Goal: Task Accomplishment & Management: Complete application form

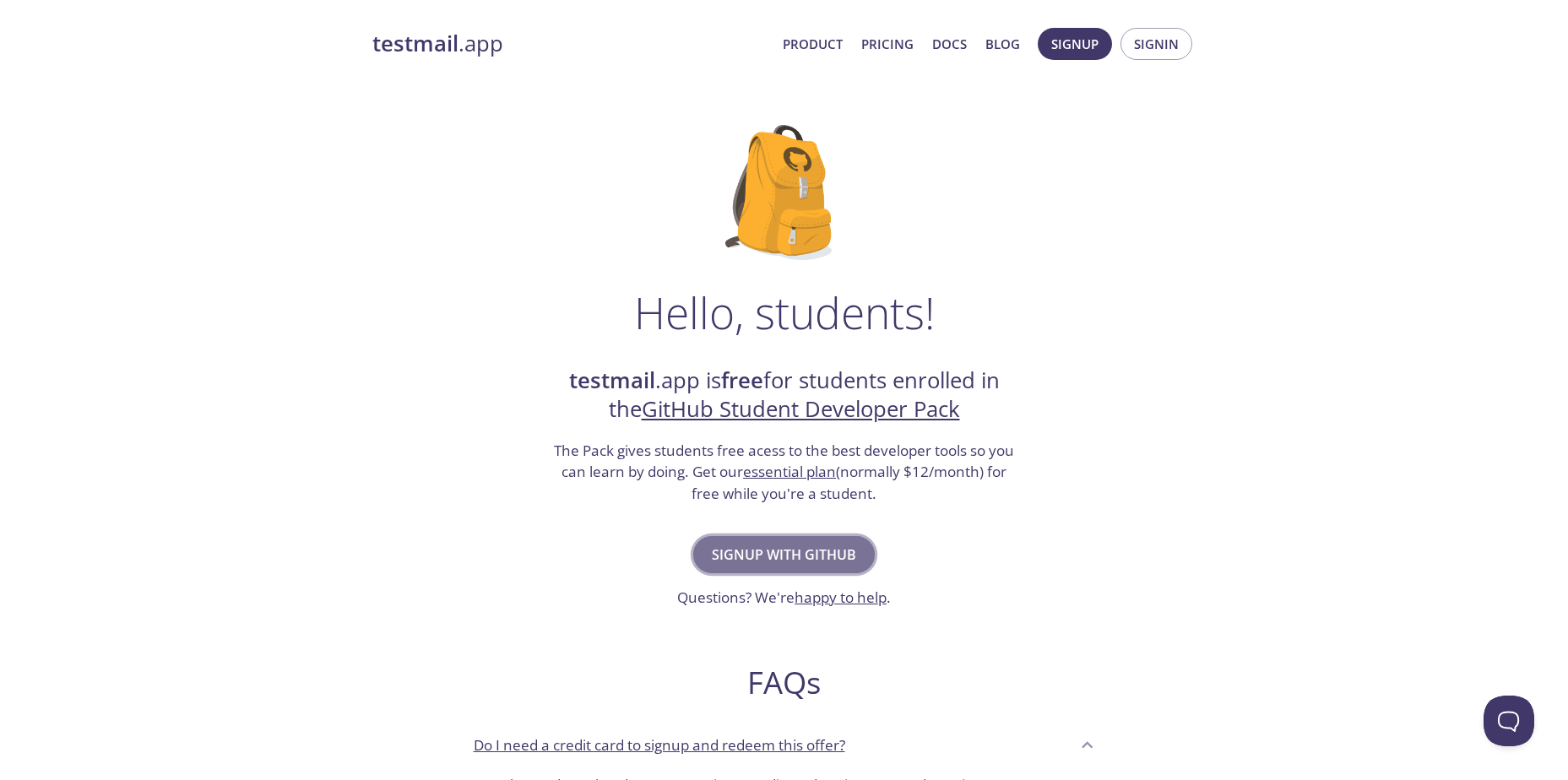
click at [774, 553] on span "Signup with GitHub" at bounding box center [783, 555] width 144 height 24
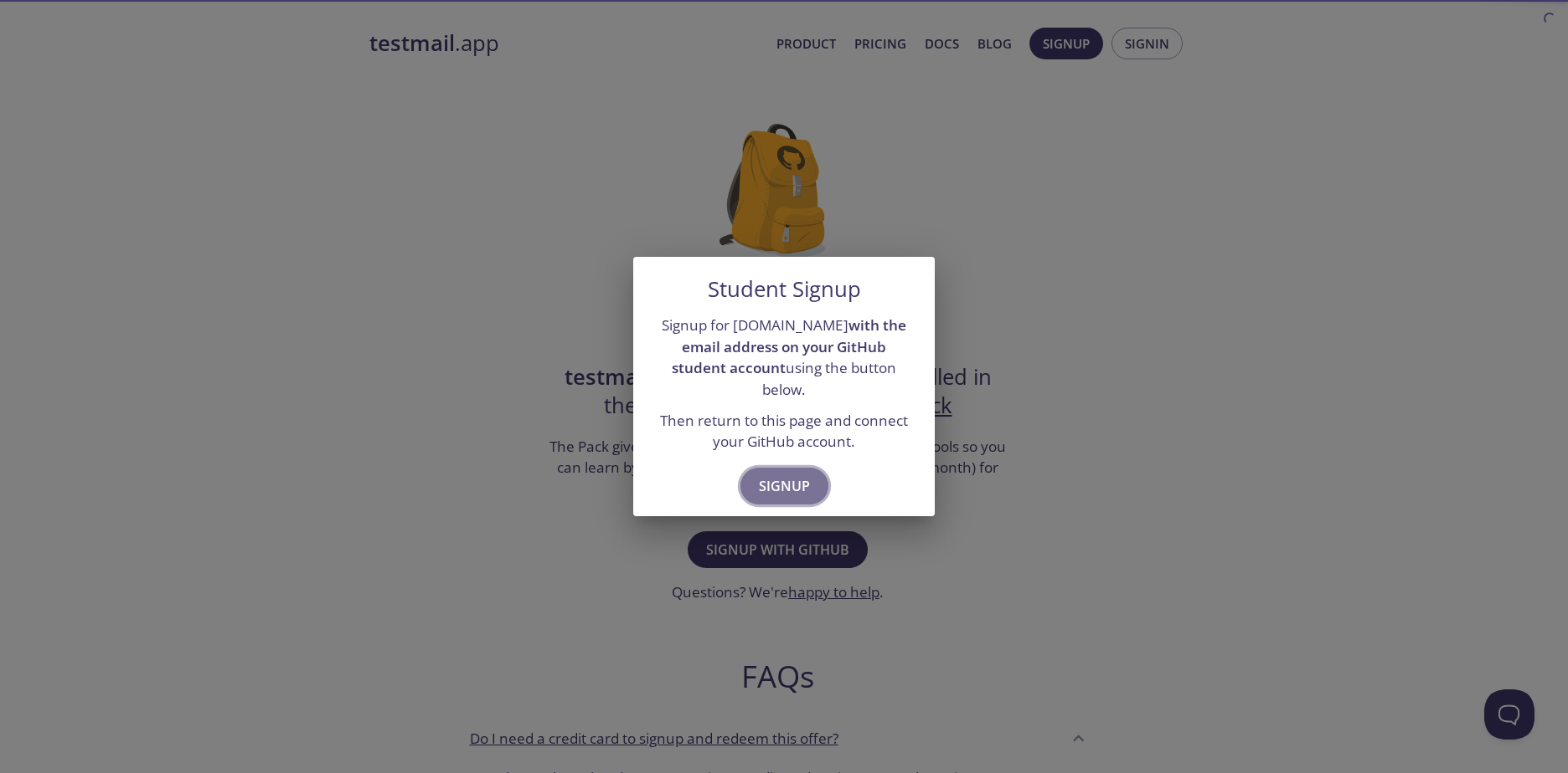
click at [784, 476] on span "Signup" at bounding box center [784, 487] width 51 height 24
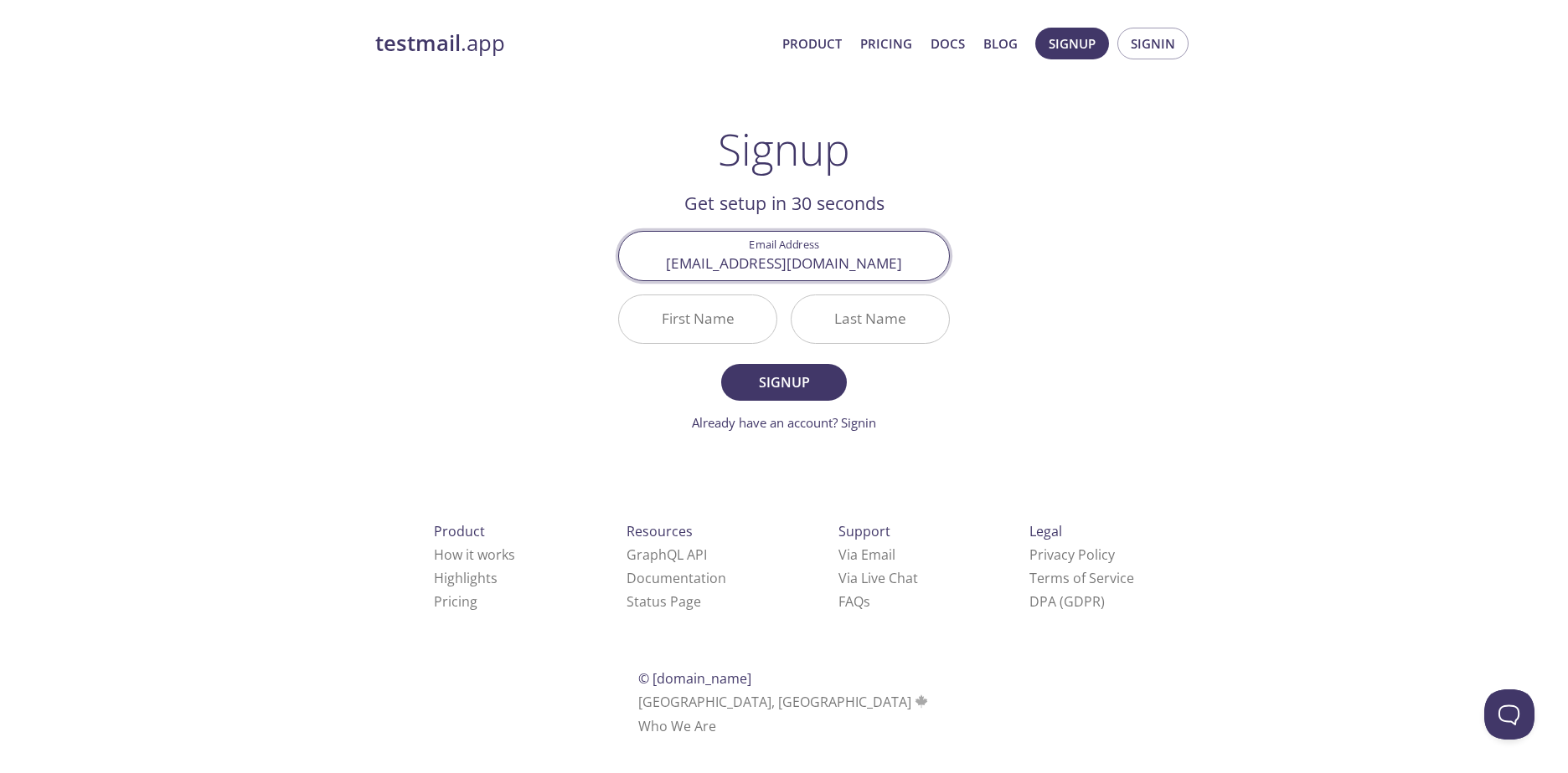
type input "[EMAIL_ADDRESS][DOMAIN_NAME]"
type input "Divya"
type input "[PERSON_NAME]"
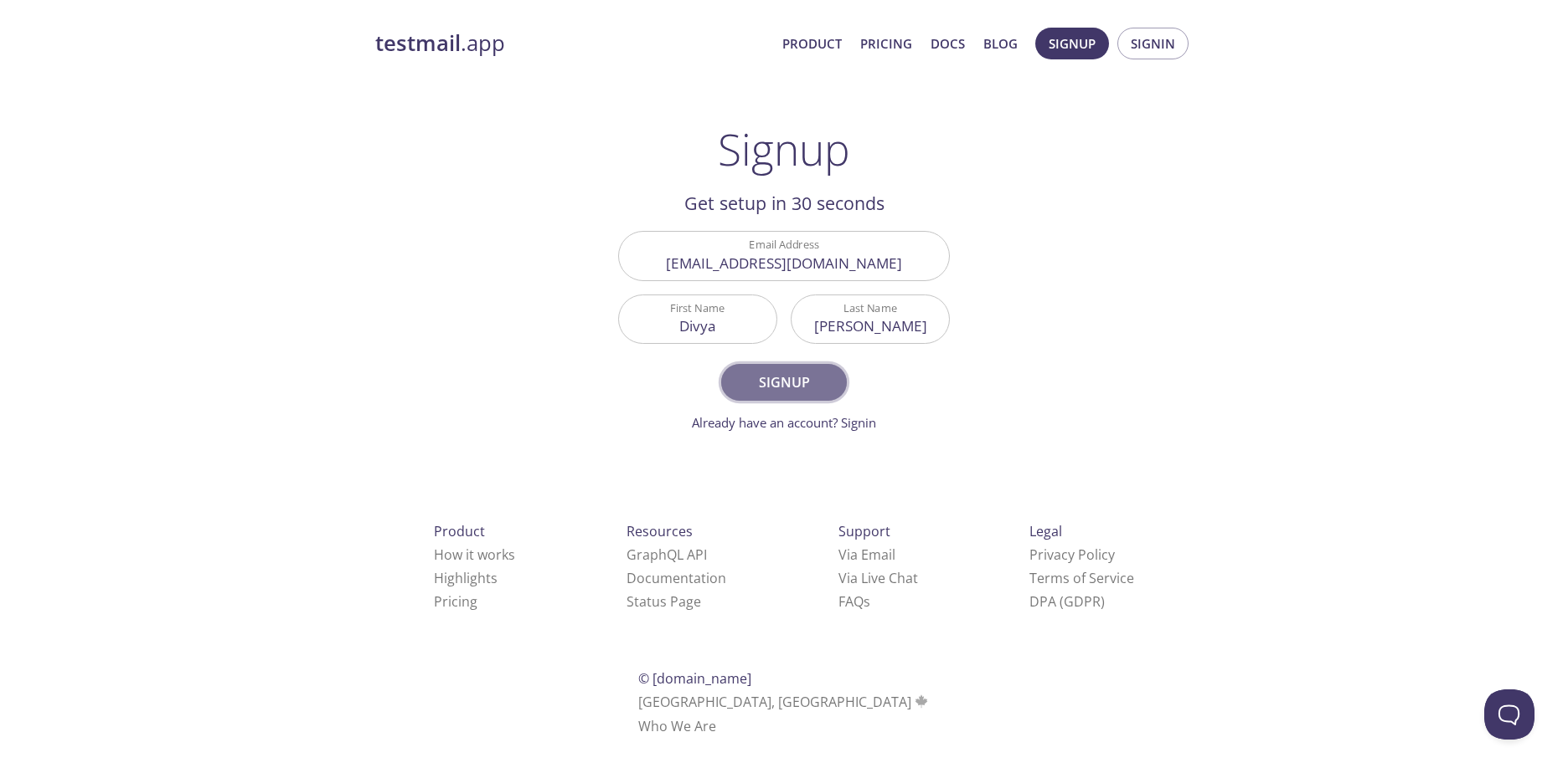
click at [790, 392] on span "Signup" at bounding box center [784, 382] width 89 height 24
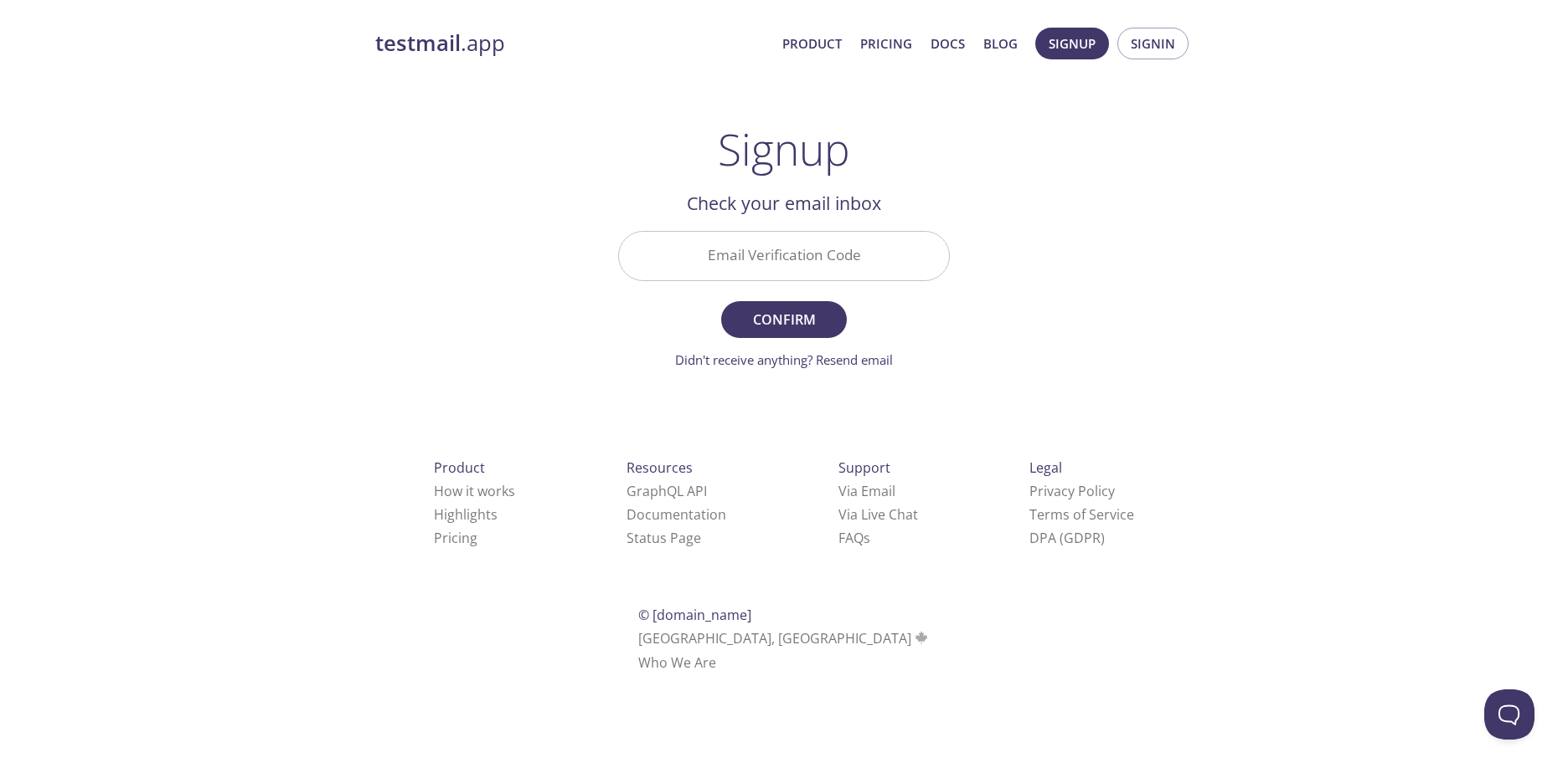
click at [698, 255] on input "Email Verification Code" at bounding box center [784, 256] width 330 height 47
type input "nswknem"
click at [787, 313] on span "Confirm" at bounding box center [784, 320] width 89 height 24
